Goal: Complete application form

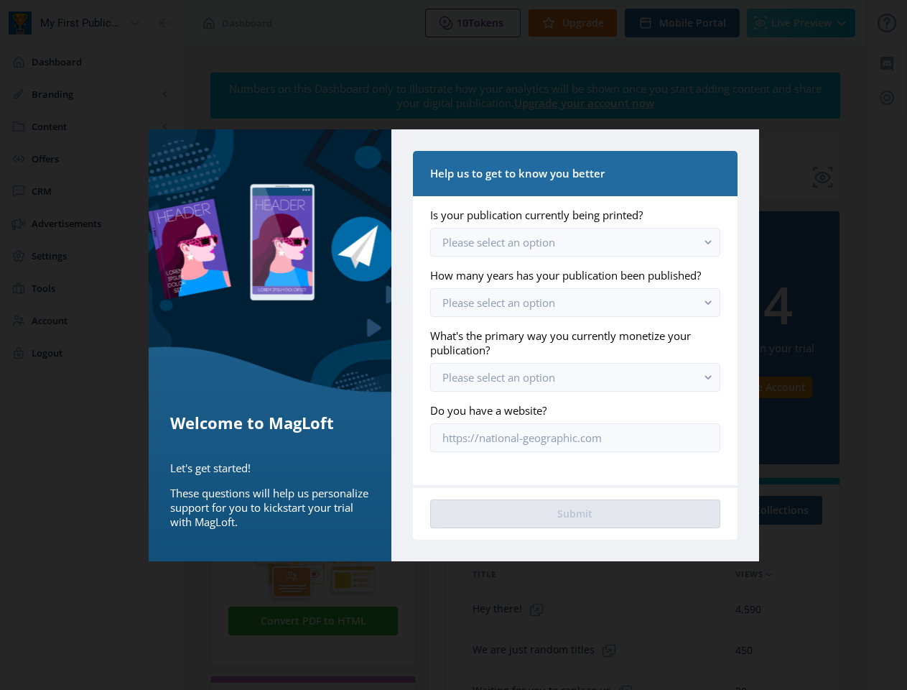
click at [453, 345] on label "What's the primary way you currently monetize your publication?" at bounding box center [569, 342] width 278 height 29
click at [499, 242] on span "Please select an option" at bounding box center [499, 242] width 113 height 14
click at [708, 241] on rect "button" at bounding box center [708, 241] width 17 height 17
click at [499, 302] on span "Please select an option" at bounding box center [499, 302] width 113 height 14
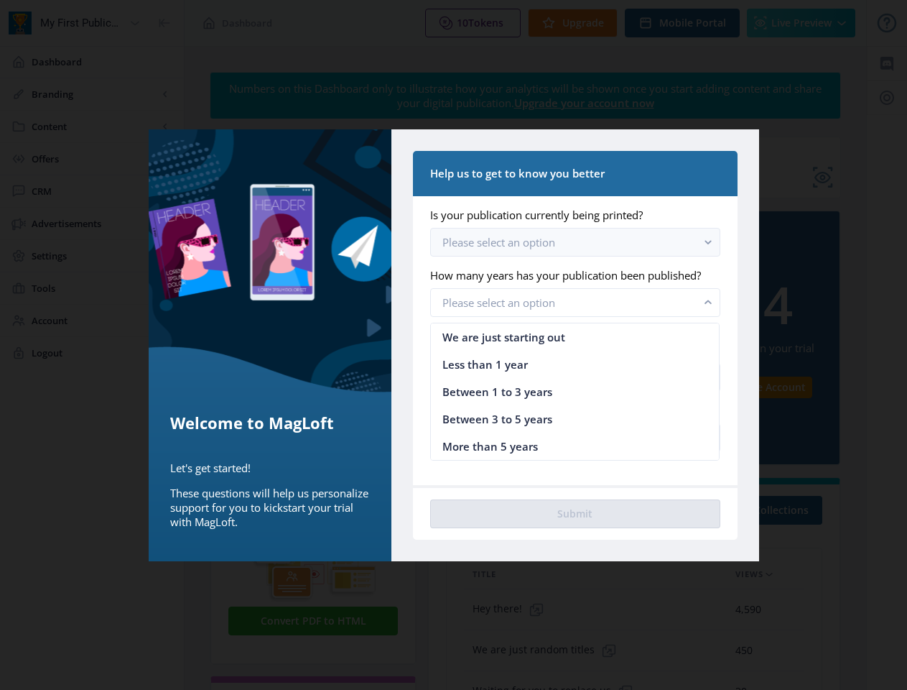
click at [708, 302] on rect "button" at bounding box center [708, 302] width 17 height 17
click at [499, 377] on span "Please select an option" at bounding box center [499, 377] width 113 height 14
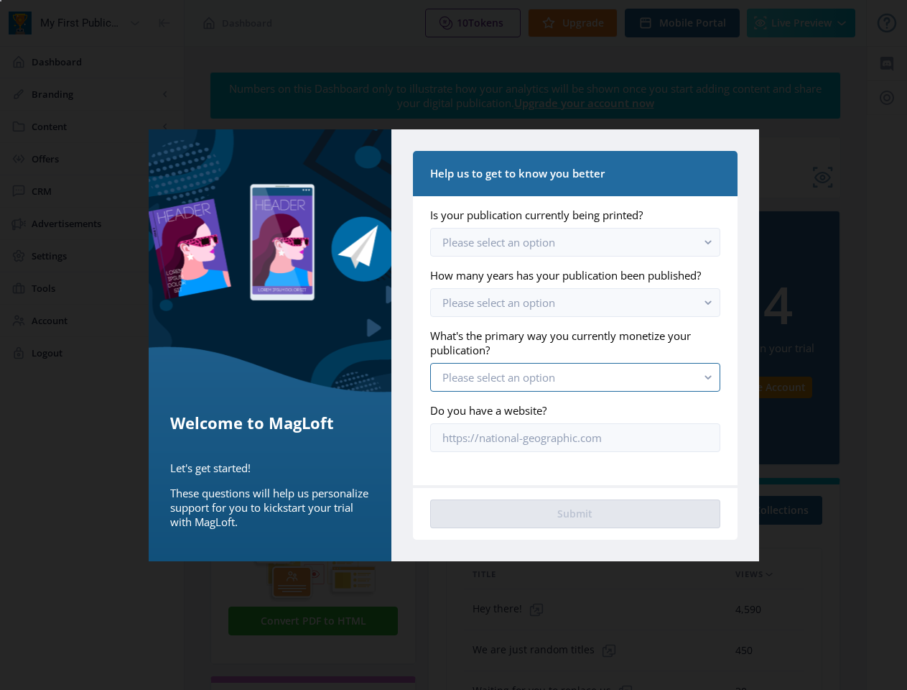
click at [708, 376] on rect "button" at bounding box center [708, 377] width 17 height 17
